Goal: Information Seeking & Learning: Learn about a topic

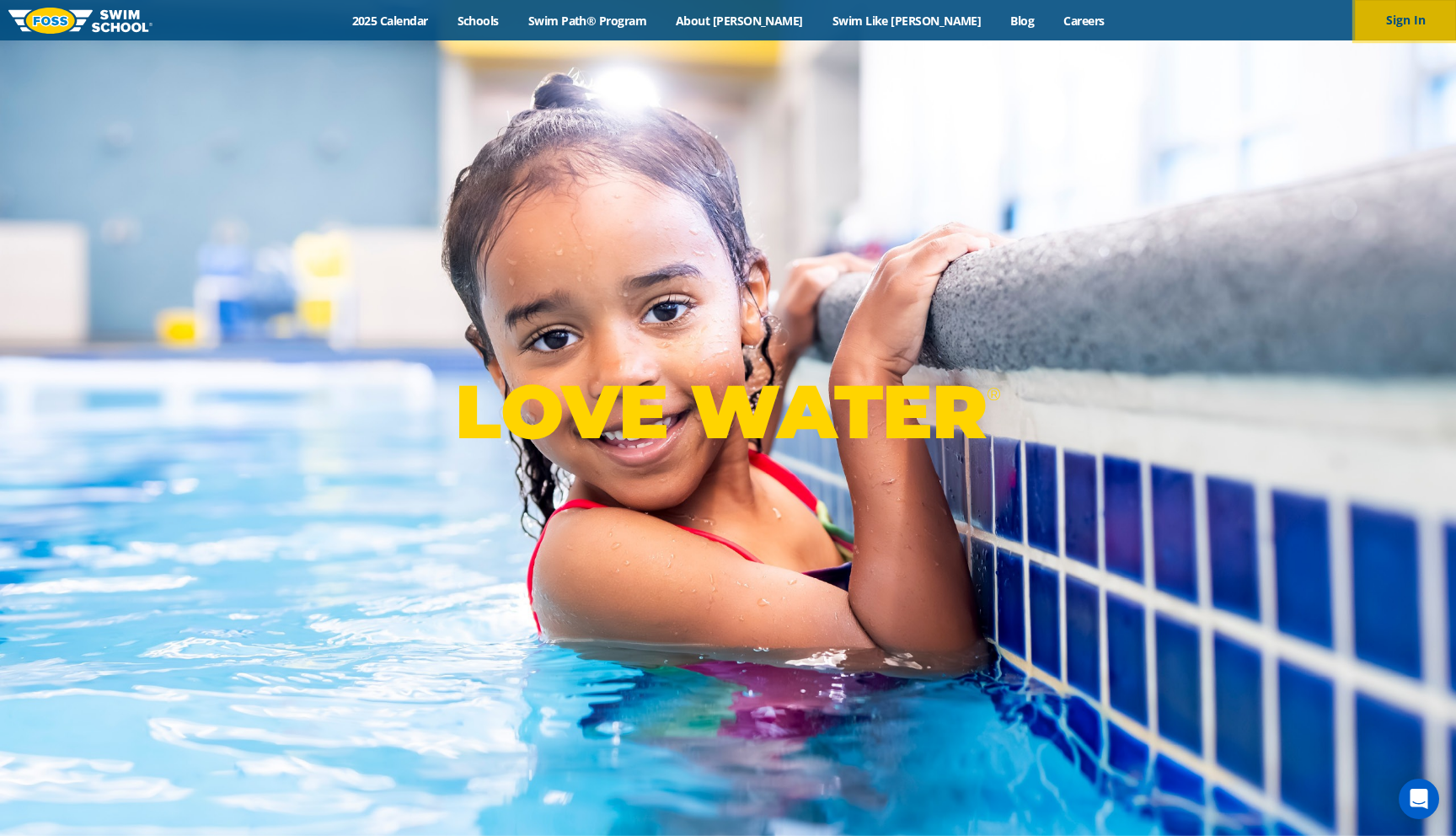
click at [1385, 13] on button "Sign In" at bounding box center [1405, 20] width 101 height 41
click at [660, 22] on link "Swim Path® Program" at bounding box center [587, 20] width 148 height 16
